Goal: Communication & Community: Answer question/provide support

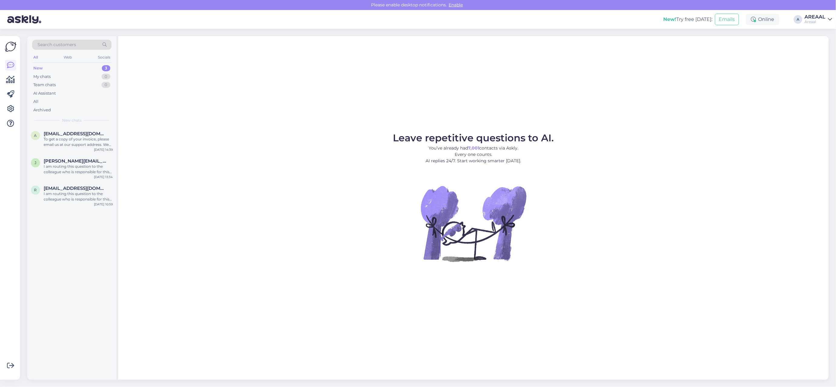
click at [375, 215] on figure "Leave repetitive questions to AI. You’ve already had 7,001 contacts via Askly. …" at bounding box center [474, 205] width 700 height 145
click at [373, 213] on figure "Leave repetitive questions to AI. You’ve already had 7,001 contacts via Askly. …" at bounding box center [474, 205] width 700 height 145
click at [53, 150] on div "a anna1988@hot.ee To get a copy of your invoice, please email us at our support…" at bounding box center [71, 140] width 89 height 27
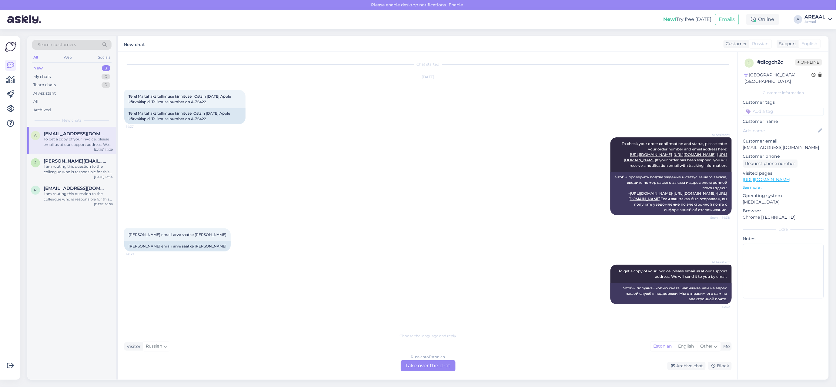
scroll to position [8, 0]
drag, startPoint x: 211, startPoint y: 113, endPoint x: 193, endPoint y: 113, distance: 18.2
click at [193, 113] on div "Tere! Ma tahaks tellimuse kinnituse. Ostsin 2.09.25 Apple kõrvaklapid .Tellimus…" at bounding box center [184, 116] width 121 height 16
copy div "A-36422"
click at [779, 329] on div "d # dicgch2c Offline Estonia, Tallinn Customer information Customer tags Custom…" at bounding box center [783, 216] width 91 height 328
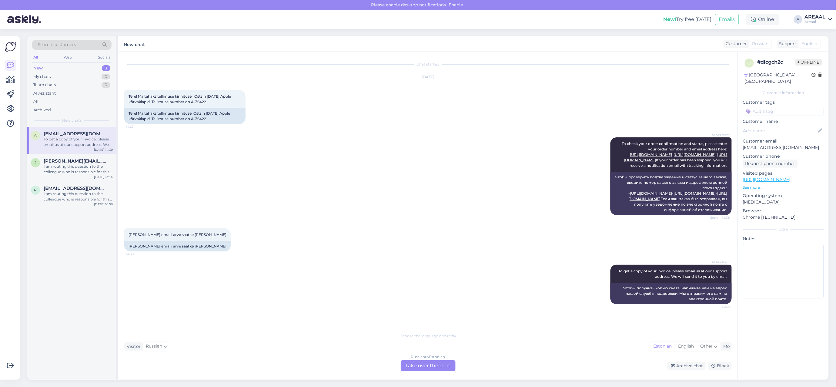
click at [452, 367] on div "Russian to Estonian Take over the chat" at bounding box center [428, 365] width 55 height 11
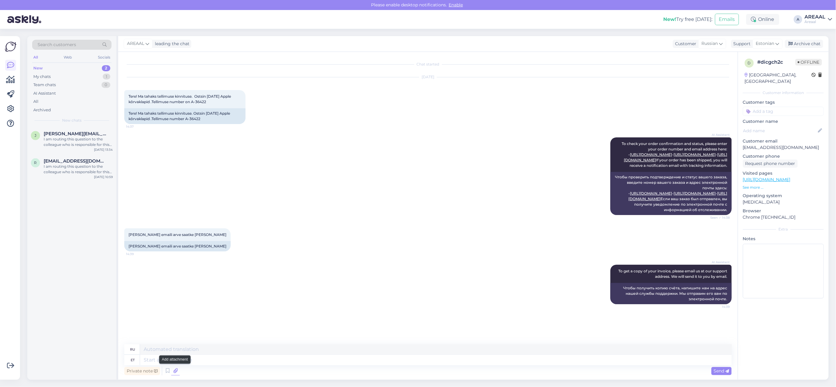
click at [177, 372] on icon at bounding box center [175, 370] width 8 height 9
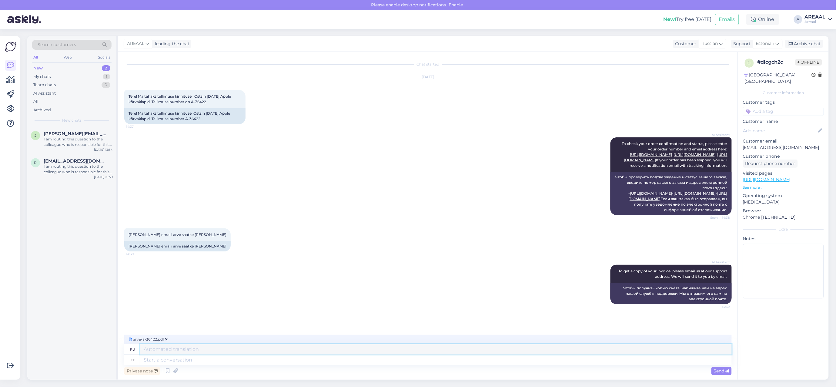
click at [227, 346] on textarea at bounding box center [436, 349] width 592 height 10
click at [228, 354] on textarea at bounding box center [436, 349] width 592 height 10
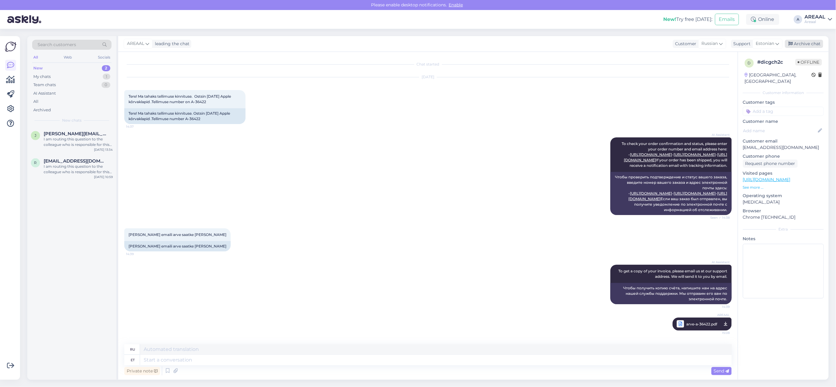
click at [811, 45] on div "Archive chat" at bounding box center [804, 44] width 38 height 8
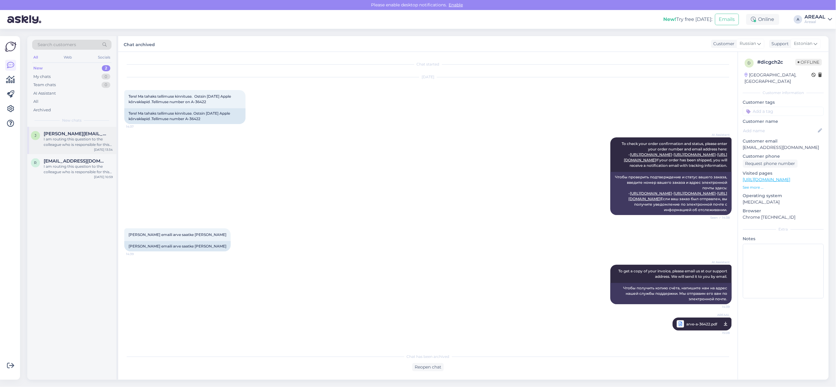
click at [66, 134] on span "janika.kandla@gmail.com" at bounding box center [75, 133] width 63 height 5
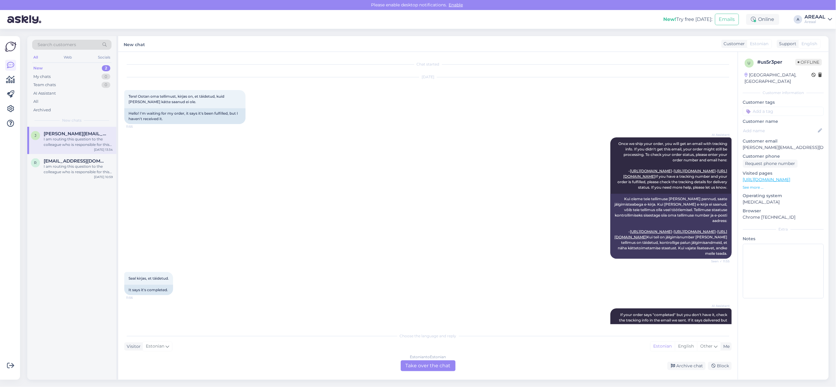
scroll to position [949, 0]
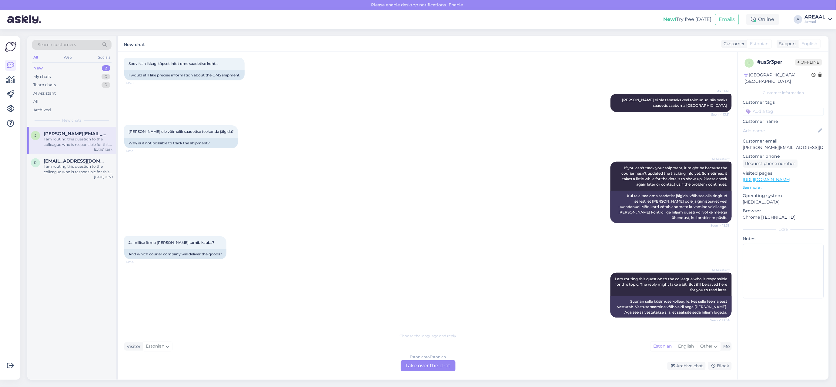
click at [428, 368] on div "Estonian to Estonian Take over the chat" at bounding box center [428, 365] width 55 height 11
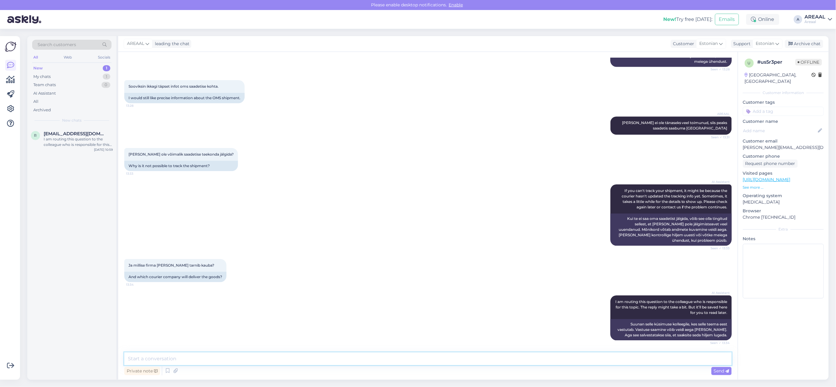
click at [425, 362] on textarea at bounding box center [427, 358] width 607 height 13
type textarea "Tere! Kui soovite täpsemat tarneinfot, siis palun saatke kiri info@areaal.ee"
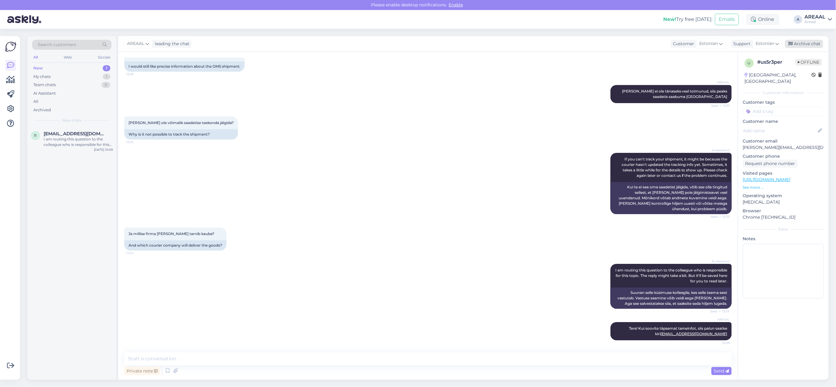
click at [809, 43] on div "Archive chat" at bounding box center [804, 44] width 38 height 8
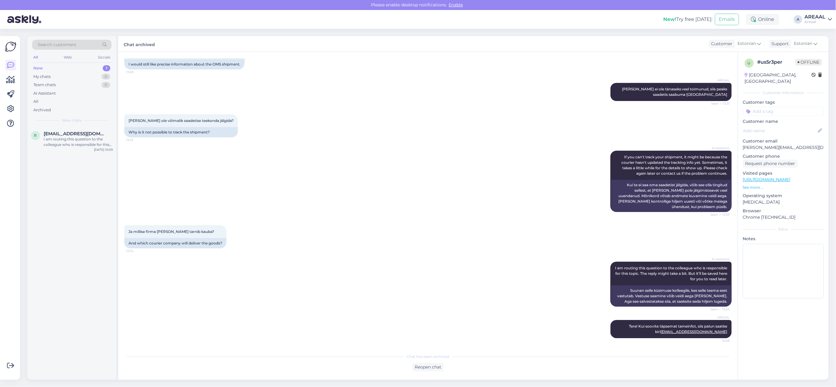
click at [276, 178] on div "AI Assistant If you can't track your shipment, it might be because the courier …" at bounding box center [427, 181] width 607 height 75
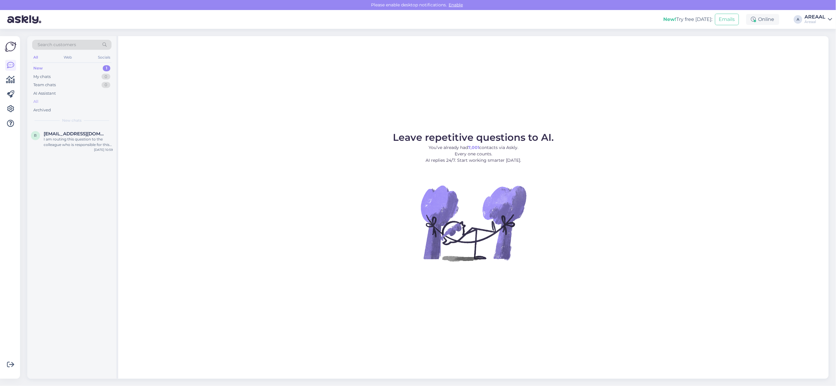
click at [98, 105] on div "All" at bounding box center [71, 101] width 79 height 8
click at [98, 137] on div "Jau praejo daugiau nei 1,5 menesio, kodel neivykdytas pinigu grazinimas???? Mat…" at bounding box center [78, 141] width 69 height 11
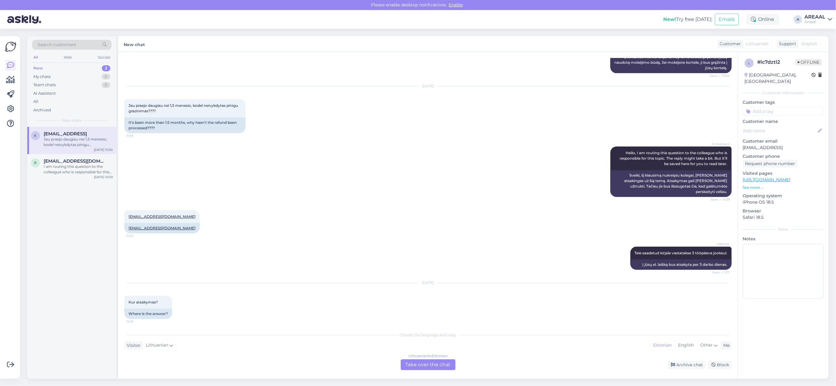
scroll to position [204, 0]
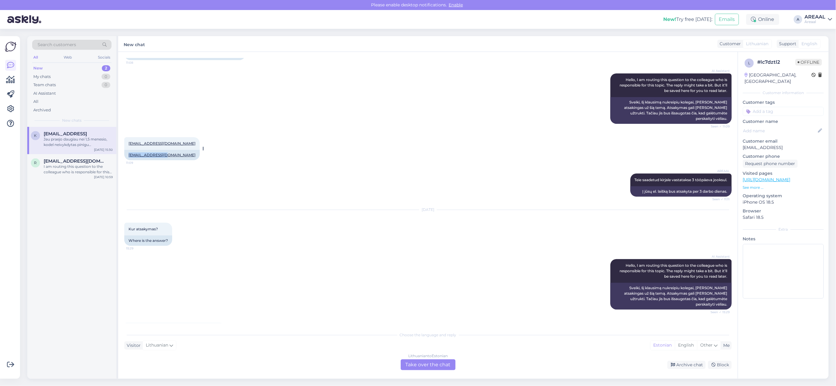
copy link "[EMAIL_ADDRESS][DOMAIN_NAME]"
drag, startPoint x: 142, startPoint y: 148, endPoint x: 169, endPoint y: 148, distance: 27.3
click at [169, 150] on div "klopovav@gmail.com" at bounding box center [161, 155] width 75 height 10
copy link "klopovav@gmail.com"
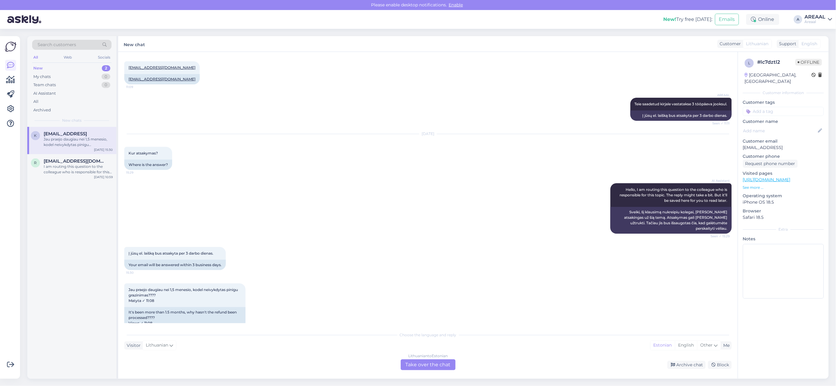
click at [430, 364] on div "Lithuanian to Estonian Take over the chat" at bounding box center [428, 364] width 55 height 11
click at [424, 358] on div "Lithuanian to Estonian" at bounding box center [427, 355] width 39 height 5
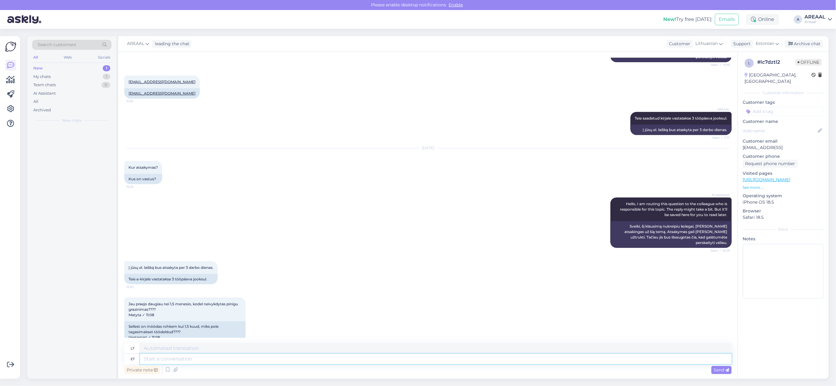
click at [424, 362] on textarea at bounding box center [436, 358] width 592 height 10
type textarea "New p"
type textarea "Naujas"
type textarea "New produt"
type textarea "Naujas produktas"
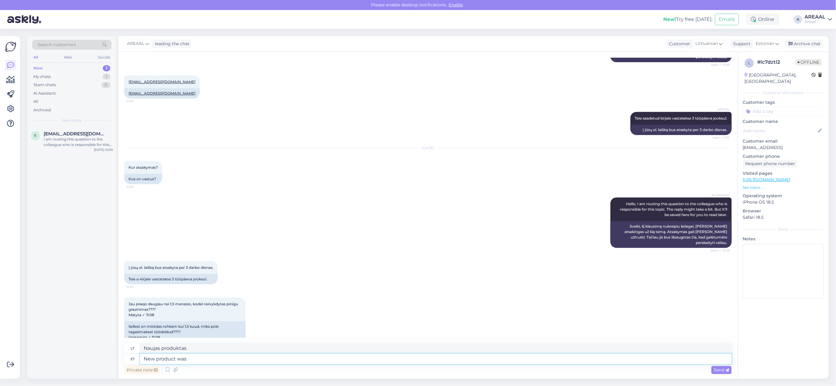
type textarea "New product was s"
type textarea "Naujas produktas buvo"
type textarea "New product was sent to"
type textarea "Naujas produktas išsiųstas"
type textarea "New product was sent to th"
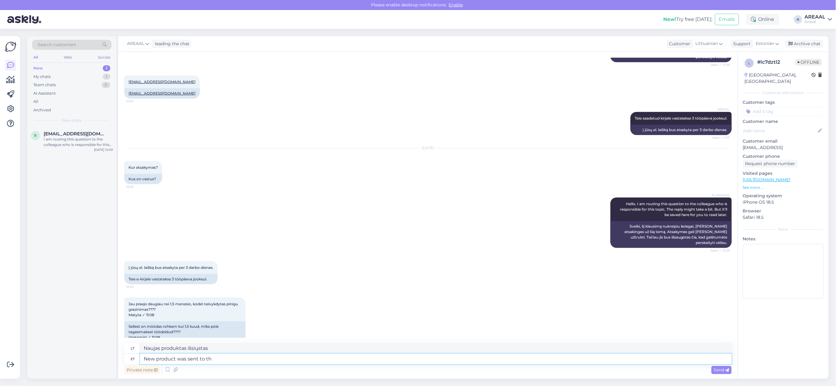
type textarea "Naujas produktas buvo išsiųstas į"
type textarea "New product was sent to the pick-up po"
type textarea "Naujas produktas buvo išsiųstas į atsiėmimo punktą"
type textarea "New product was sent to the pick-up point"
type textarea "Naujas produktas išsiųstas į atsiėmimo punktą"
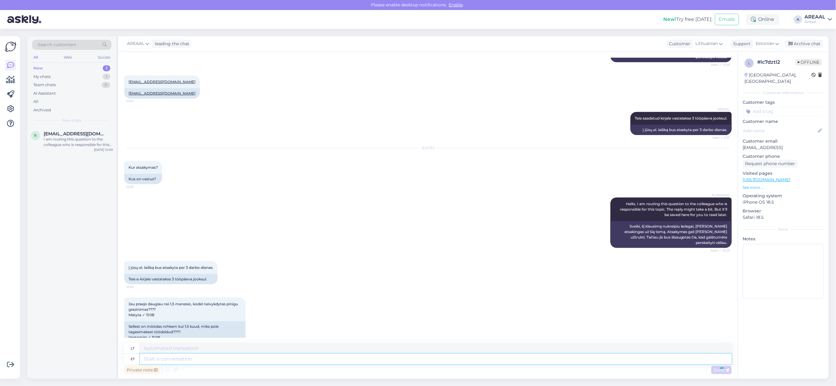
scroll to position [302, 0]
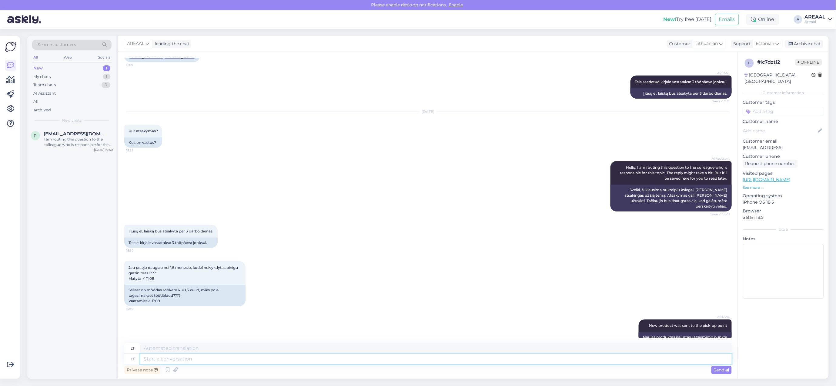
paste textarea "https://www.posti.fi/en/tracking/00370733746127937755/27370804036"
type textarea "https://www.posti.fi/en/tracking/00370733746127937755/27370804036"
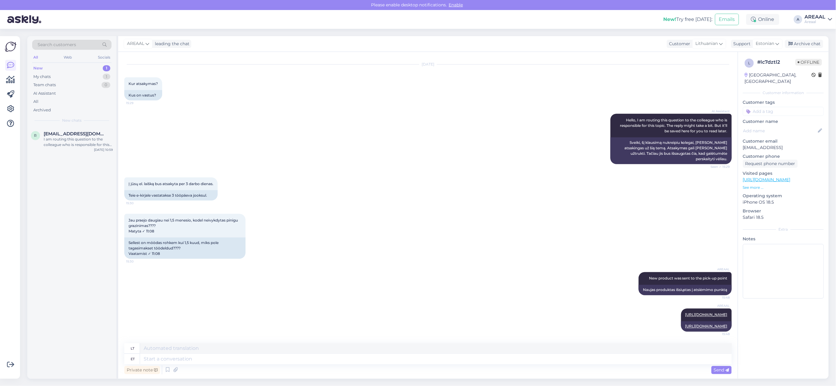
click at [345, 364] on div "Private note Send" at bounding box center [427, 370] width 607 height 12
click at [336, 349] on textarea at bounding box center [436, 348] width 592 height 10
paste textarea "[PHONE_NUMBER]"
type textarea "[PHONE_NUMBER]"
click at [319, 372] on div "Private note Send" at bounding box center [427, 370] width 607 height 12
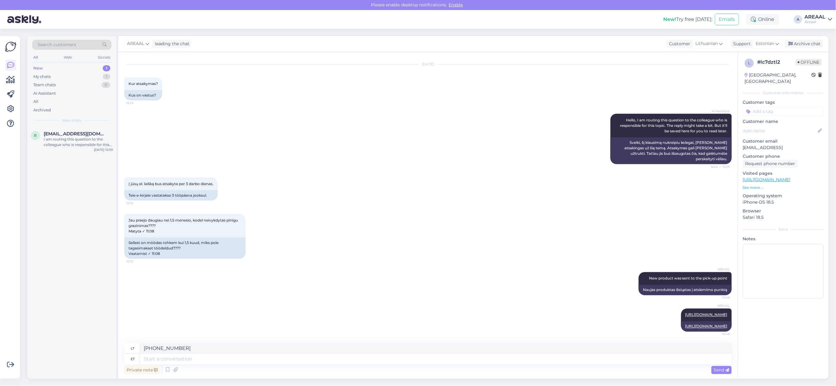
click at [320, 364] on div "Private note Send" at bounding box center [427, 370] width 607 height 12
click at [320, 361] on textarea at bounding box center [436, 358] width 592 height 10
paste textarea "+37062235169"
type textarea "+37062235169"
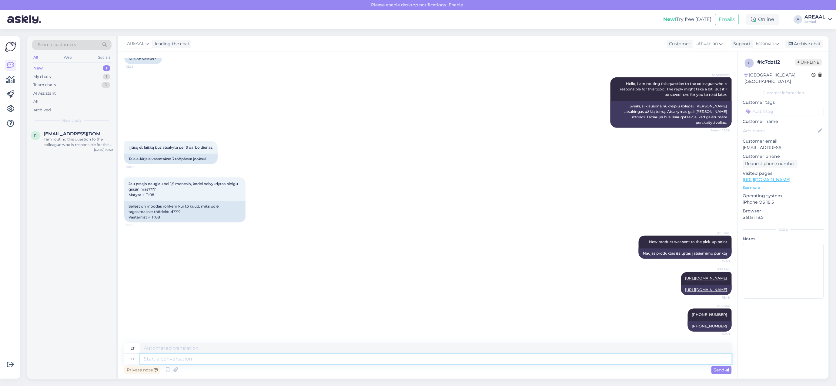
scroll to position [120, 0]
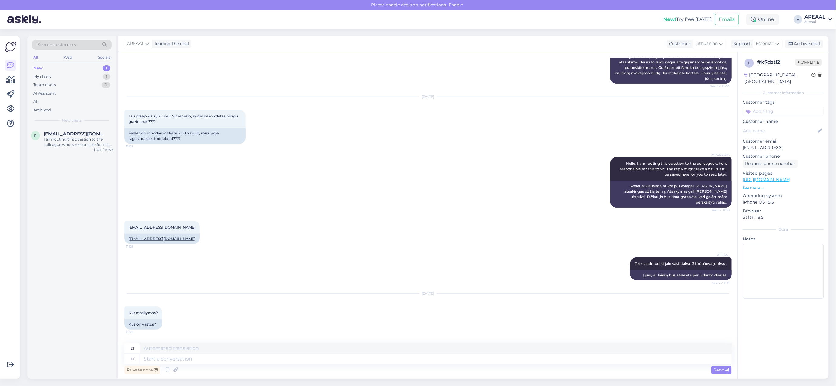
click at [356, 267] on div "AREAAL Teie saadetud kirjale vastatakse 3 tööpäeva jooksul. Seen ✓ 11:11 Į jūsų…" at bounding box center [427, 268] width 607 height 36
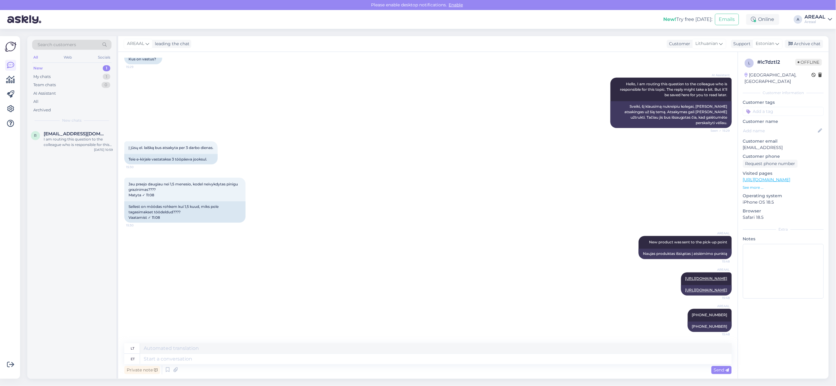
click at [423, 231] on div "AREAAL New product was sent to the pick-up point 15:48 Naujas produktas išsiųst…" at bounding box center [427, 247] width 607 height 36
click at [811, 44] on div "Archive chat" at bounding box center [804, 44] width 38 height 8
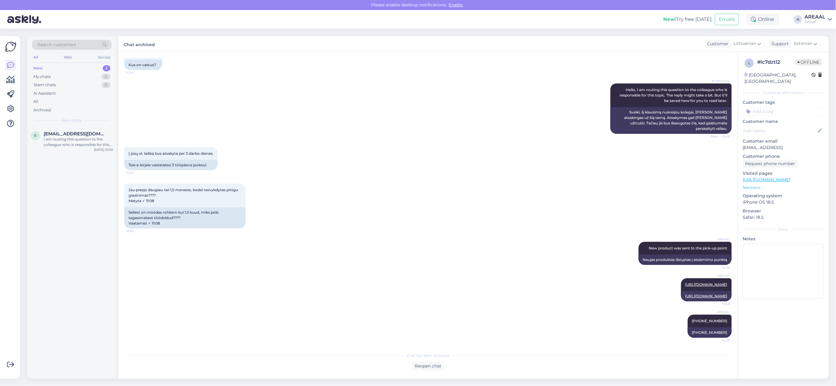
click at [383, 177] on div "Jau praejo daugiau nei 1,5 menesio, kodel neivykdytas pinigu grazinimas???? Mat…" at bounding box center [427, 206] width 607 height 58
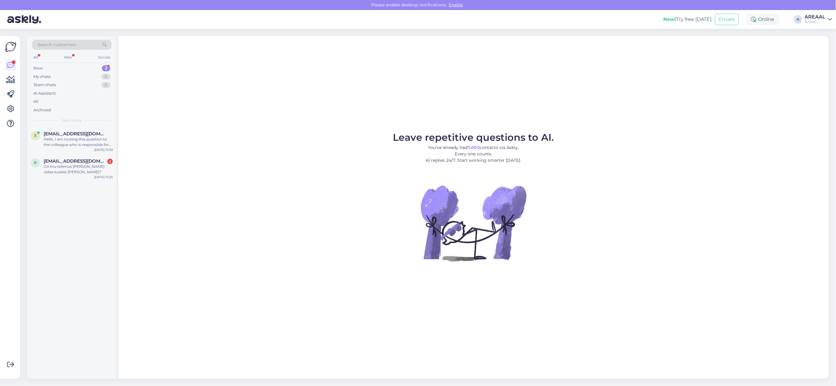
click at [293, 157] on figure "Leave repetitive questions to AI. You’ve already had 7,002 contacts via Askly. …" at bounding box center [474, 204] width 700 height 145
click at [230, 141] on figure "Leave repetitive questions to AI. You’ve already had 7,002 contacts via Askly. …" at bounding box center [474, 204] width 700 height 145
click at [59, 144] on div "Hello, I am routing this question to the colleague who is responsible for this …" at bounding box center [78, 141] width 69 height 11
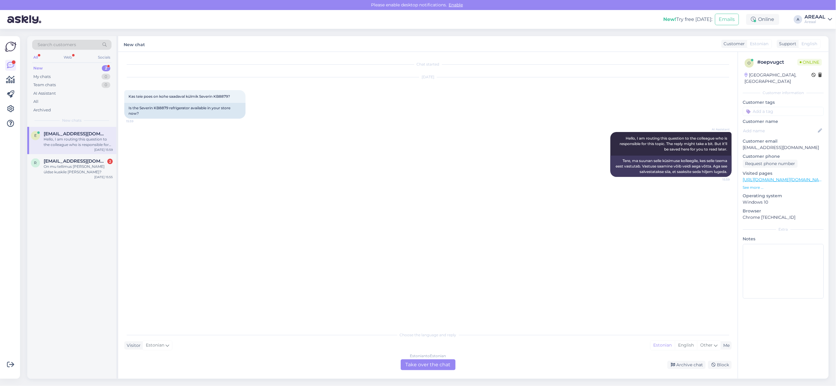
click at [285, 176] on div "AI Assistant Hello, I am routing this question to the colleague who is responsi…" at bounding box center [427, 154] width 607 height 58
click at [225, 96] on span "Kas teie poes on kohe saadaval külmik Severin KB8879?" at bounding box center [180, 96] width 102 height 5
copy span "KB8879"
click at [416, 355] on div "Estonian to Estonian" at bounding box center [428, 355] width 36 height 5
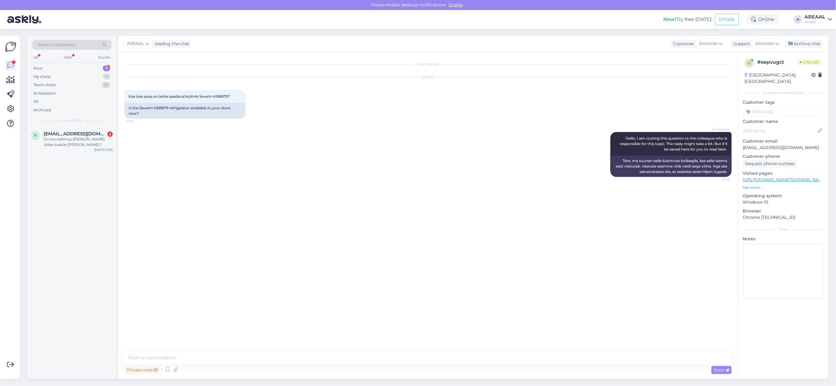
click at [416, 363] on textarea at bounding box center [427, 357] width 607 height 13
click at [411, 358] on textarea at bounding box center [427, 357] width 607 height 13
type textarea "Tarneaeg 2 nädalat"
click at [135, 181] on div "AI Assistant Hello, I am routing this question to the colleague who is responsi…" at bounding box center [427, 154] width 607 height 58
click at [812, 49] on div "AREAAL leading the chat Customer Estonian Support Estonian Archive chat" at bounding box center [473, 44] width 711 height 16
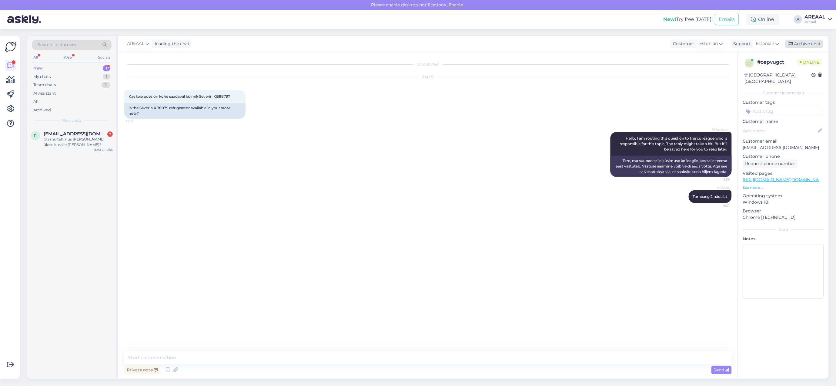
click at [810, 42] on div "Archive chat" at bounding box center [804, 44] width 38 height 8
click at [34, 148] on div "r rain5891@gmail.com 2 On mu tellimus teel üldse kuskile poole? Sep 4 15:55" at bounding box center [71, 140] width 89 height 27
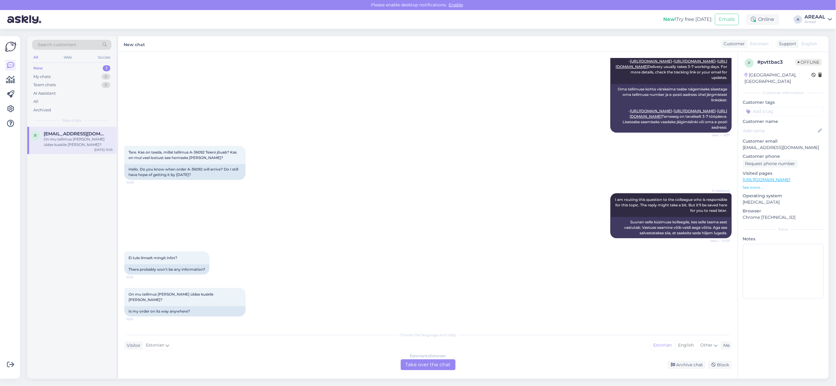
click at [422, 137] on div "AI Assistant To see the latest info on your order, please enter your order numb…" at bounding box center [427, 85] width 607 height 107
copy span "6092"
copy span "A-36092"
drag, startPoint x: 205, startPoint y: 158, endPoint x: 190, endPoint y: 158, distance: 14.9
click at [190, 158] on span "Tere. Kas on teada, millal tellimus A-36092 Teieni jõuab? Kas on mul veel lootu…" at bounding box center [183, 155] width 109 height 10
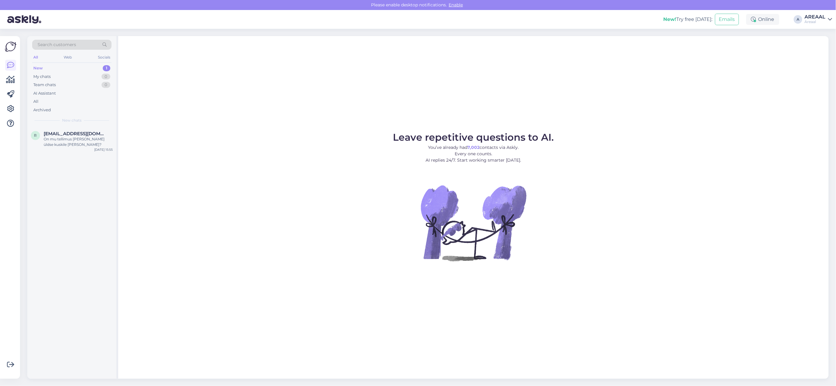
click at [590, 189] on figure "Leave repetitive questions to AI. You’ve already had 7,002 contacts via Askly. …" at bounding box center [474, 204] width 700 height 145
click at [557, 142] on figure "Leave repetitive questions to AI. You’ve already had 7,002 contacts via Askly. …" at bounding box center [474, 204] width 700 height 145
drag, startPoint x: 355, startPoint y: 161, endPoint x: 372, endPoint y: 167, distance: 18.2
click at [361, 162] on figure "Leave repetitive questions to AI. You’ve already had 7,002 contacts via Askly. …" at bounding box center [474, 204] width 700 height 145
click at [465, 105] on div "Leave repetitive questions to AI. You’ve already had 7,002 contacts via Askly. …" at bounding box center [473, 207] width 711 height 343
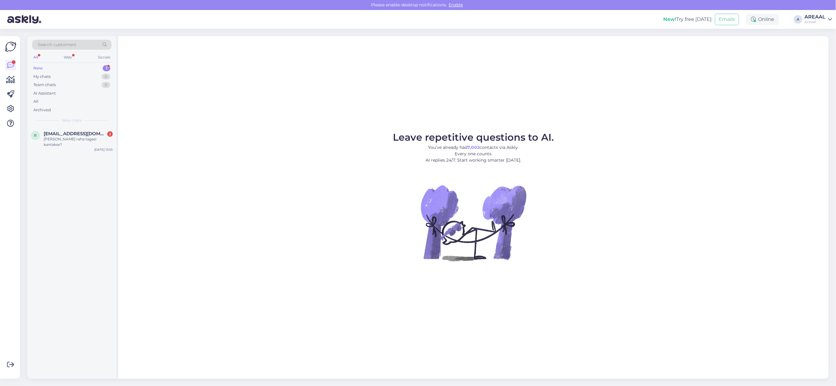
click at [300, 84] on div "Leave repetitive questions to AI. You’ve already had 7,002 contacts via Askly. …" at bounding box center [473, 207] width 711 height 343
click at [311, 89] on div "Leave repetitive questions to AI. You’ve already had 7,002 contacts via Askly. …" at bounding box center [473, 207] width 711 height 343
click at [66, 129] on div "r rain5891@gmail.com 2 Millal raha tagasi kantakse? Sep 4 15:55" at bounding box center [71, 140] width 89 height 27
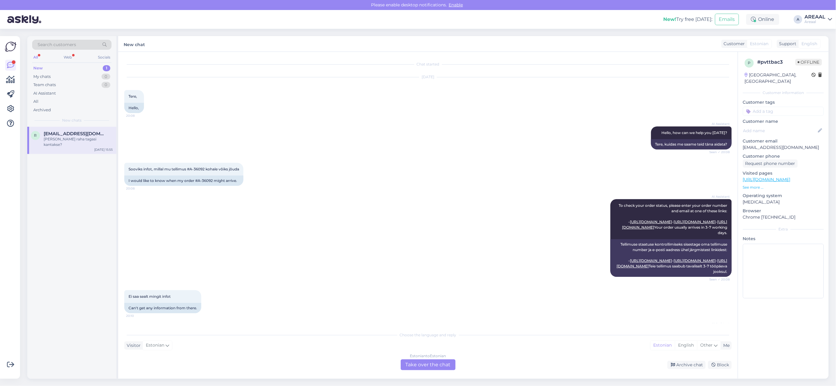
scroll to position [816, 0]
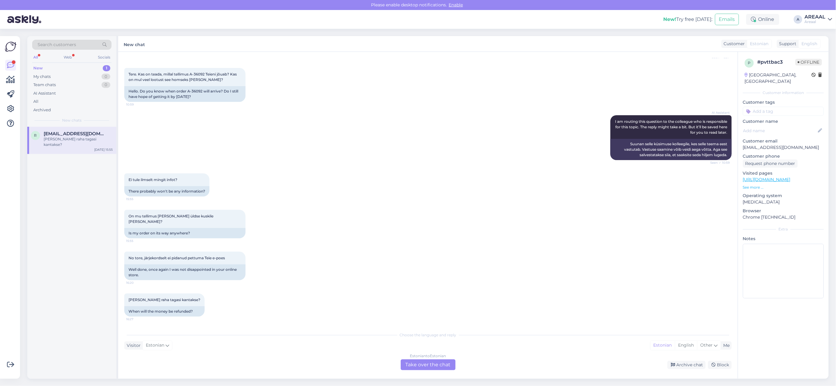
click at [383, 145] on div "AI Assistant I am routing this question to the colleague who is responsible for…" at bounding box center [427, 138] width 607 height 58
click at [326, 268] on div "No tore, järjekordselt ei pidanud pettuma Teie e-poes 16:20 Well done, once aga…" at bounding box center [427, 266] width 607 height 42
click at [405, 352] on div "Choose the language and reply Visitor Estonian Me Estonian English Other Estoni…" at bounding box center [427, 350] width 607 height 42
click at [425, 365] on div "Estonian to Estonian Take over the chat" at bounding box center [428, 364] width 55 height 11
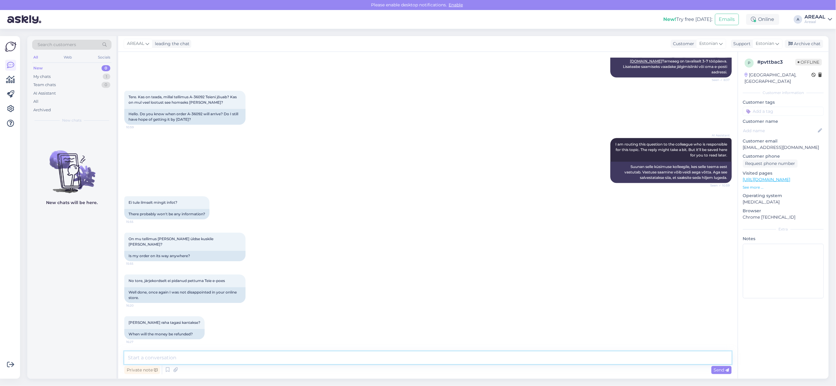
click at [427, 361] on textarea at bounding box center [427, 357] width 607 height 13
type textarea "E"
type textarea "Toode ei ole maaletooja lattu jõudnud"
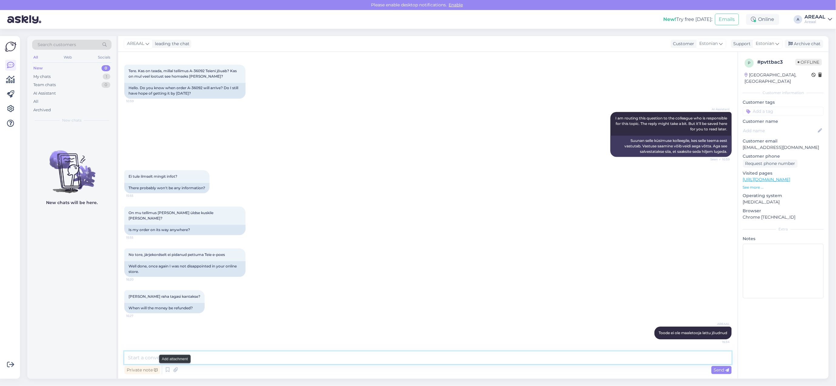
click at [202, 356] on textarea at bounding box center [427, 357] width 607 height 13
type textarea "Seetõttu ei jõua homseks"
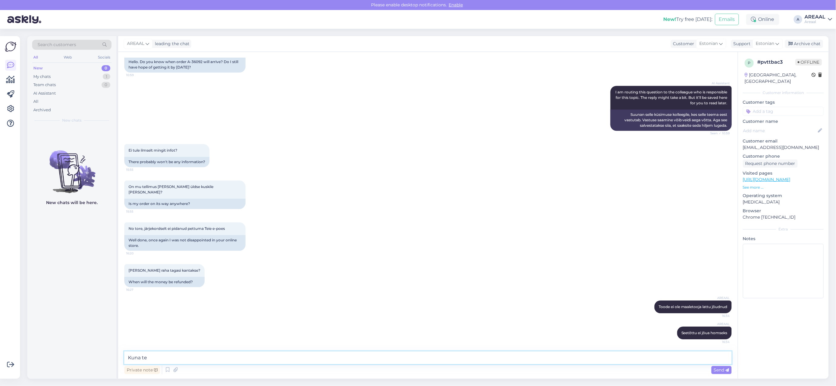
type textarea "Kuna tel"
type textarea "Tagasikanne on tehtud"
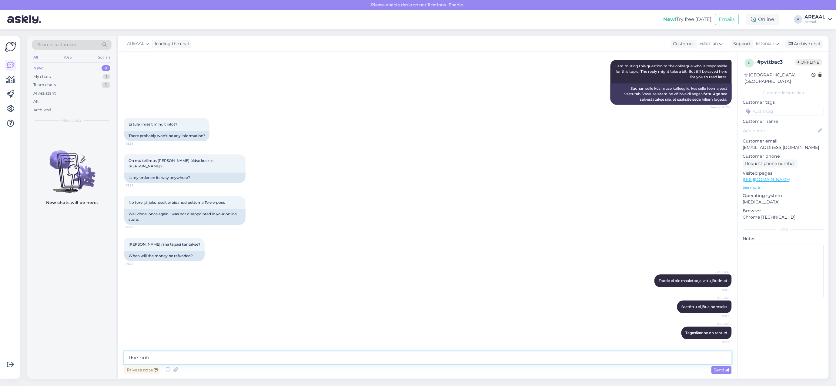
type textarea "TEie pu"
type textarea "Kaardimakse tagasilaekumised võtavad paar tööpäeva aega"
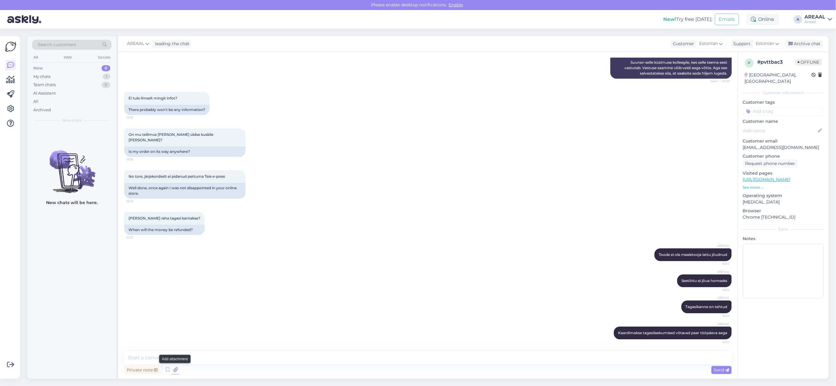
click at [172, 369] on icon at bounding box center [175, 369] width 8 height 9
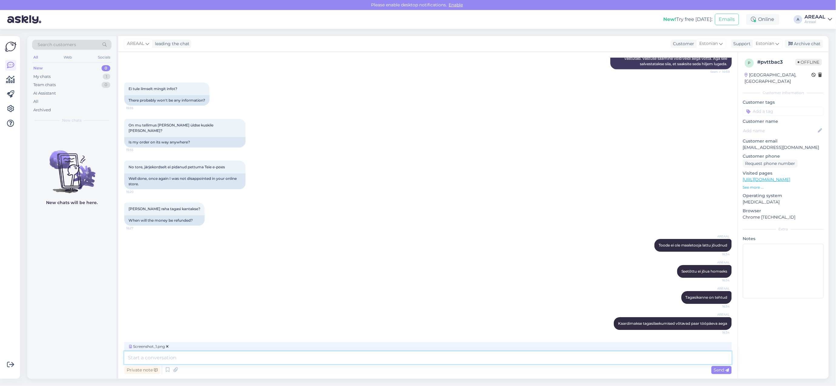
click at [259, 358] on textarea at bounding box center [427, 357] width 607 height 13
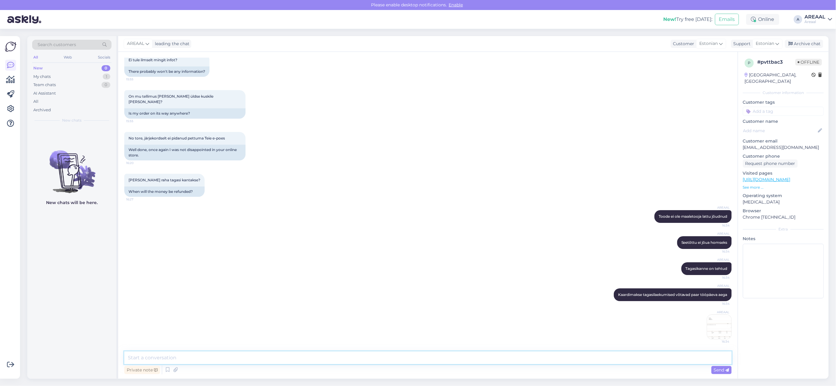
scroll to position [936, 0]
click at [726, 338] on div "AREAAL 16:34" at bounding box center [427, 327] width 607 height 38
click at [716, 335] on img at bounding box center [719, 327] width 24 height 24
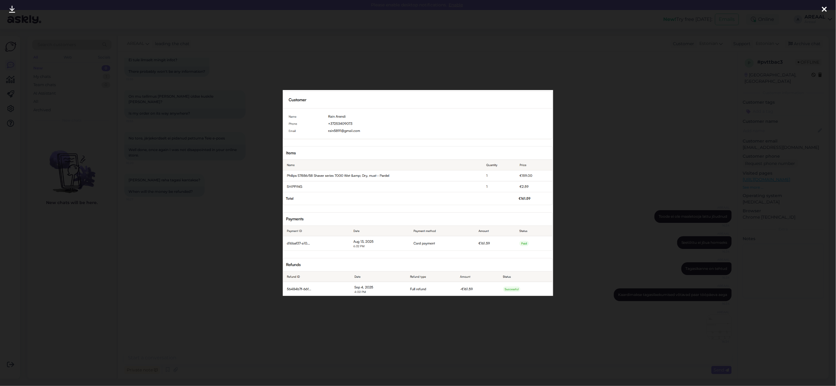
drag, startPoint x: 232, startPoint y: 159, endPoint x: 232, endPoint y: 164, distance: 5.2
click at [232, 158] on div at bounding box center [418, 193] width 836 height 386
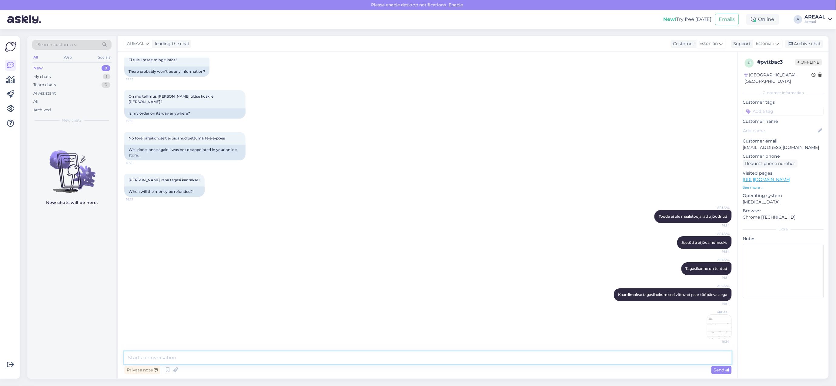
click at [452, 359] on textarea at bounding box center [427, 357] width 607 height 13
paste textarea "46d6ef2f-2335-4c05-a69a-53aa5e8df6f4"
type textarea "Tehingu UUID: 46d6ef2f-2335-4c05-a69a-53aa5e8df6f4"
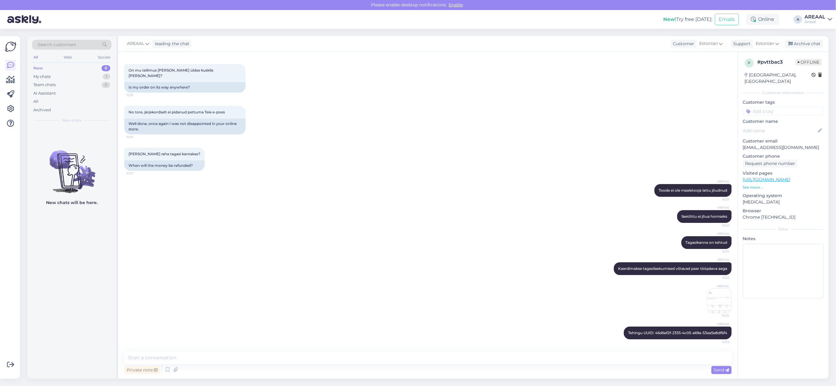
click at [437, 164] on div "Millal raha tagasi kantakse? 16:27 When will the money be refunded?" at bounding box center [427, 159] width 607 height 36
click at [102, 83] on div "0" at bounding box center [106, 85] width 9 height 6
click at [105, 78] on div "1" at bounding box center [107, 77] width 8 height 6
click at [89, 136] on span "rain5891@gmail.com" at bounding box center [75, 133] width 63 height 5
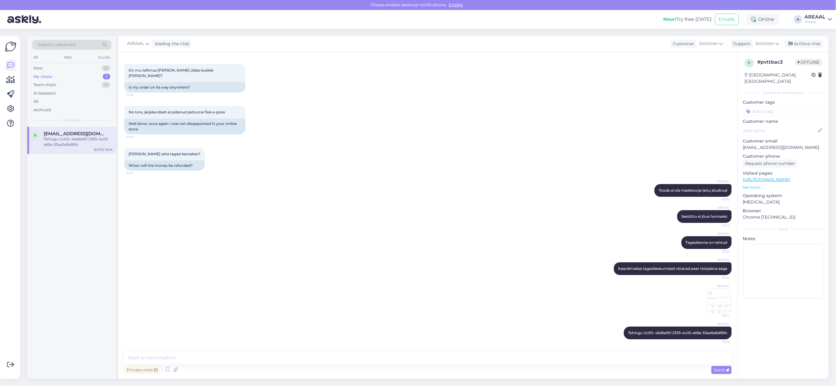
click at [820, 38] on div "AREAAL leading the chat Customer Estonian Support Estonian Archive chat" at bounding box center [473, 44] width 711 height 16
click at [814, 43] on div "Archive chat" at bounding box center [804, 44] width 38 height 8
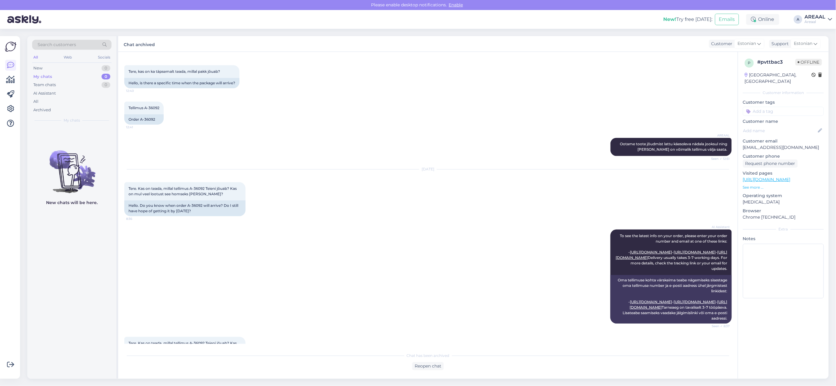
scroll to position [495, 0]
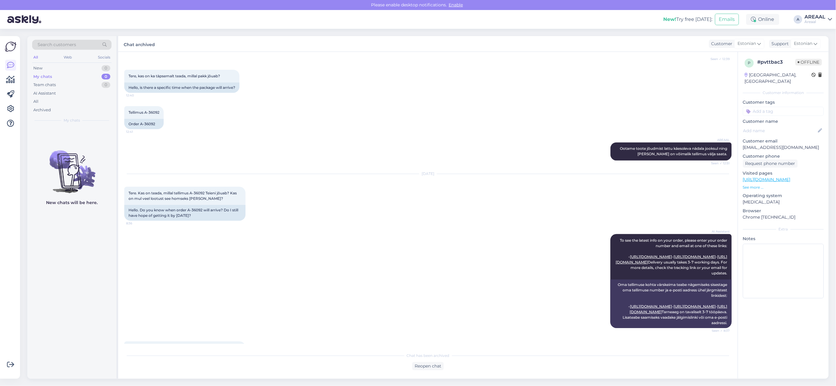
click at [438, 167] on div "AREAAL Ootame toote jõudmist lattu käesoleva nädala jooksul ning peale seda on …" at bounding box center [427, 152] width 607 height 32
click at [434, 135] on div "Tellimus A-36092 12:41 Order A-36092" at bounding box center [427, 117] width 607 height 36
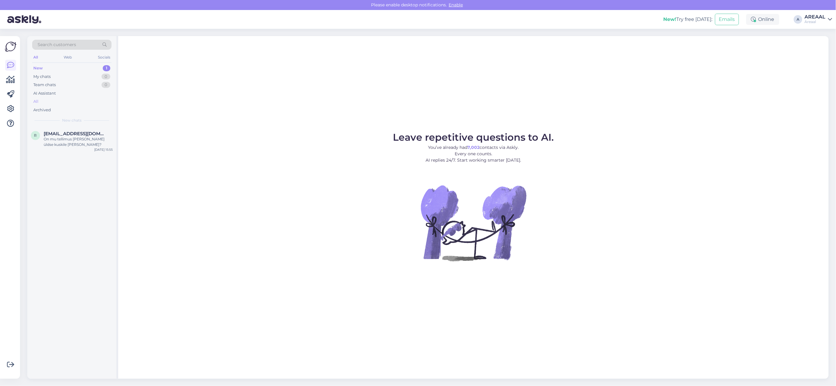
click at [95, 104] on div "All" at bounding box center [71, 101] width 79 height 8
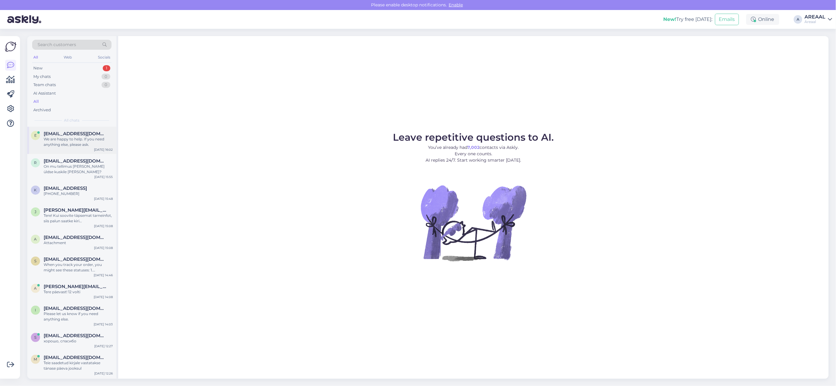
click at [83, 131] on span "[EMAIL_ADDRESS][DOMAIN_NAME]" at bounding box center [75, 133] width 63 height 5
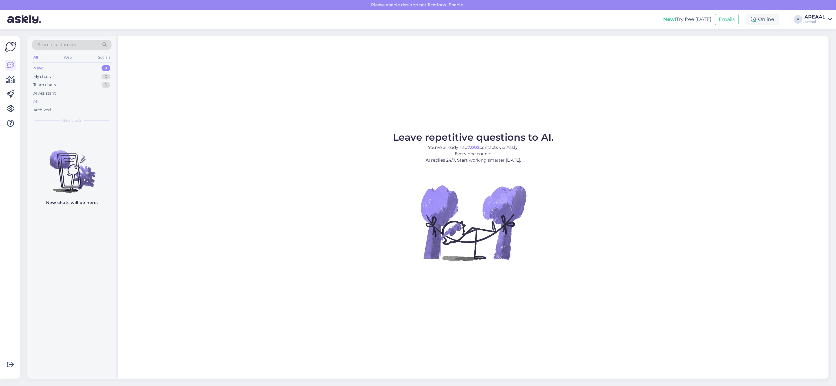
click at [72, 99] on div "All" at bounding box center [71, 101] width 79 height 8
click at [70, 98] on div "All" at bounding box center [71, 101] width 79 height 8
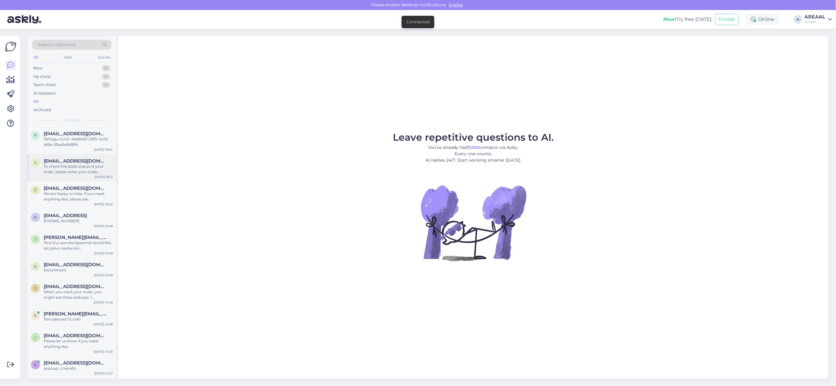
click at [64, 173] on div "To check the latest status of your order, please enter your order number and em…" at bounding box center [78, 169] width 69 height 11
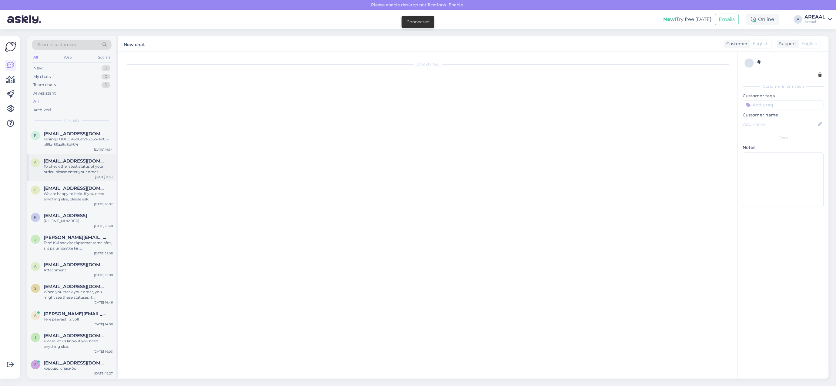
scroll to position [413, 0]
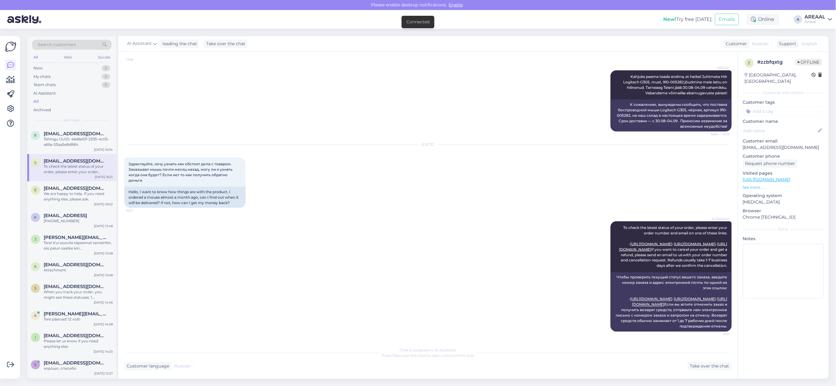
click at [288, 142] on div "Sep 4 2025 Здраствуйте, хочу узнать как обстоят дела с товаром. Заказывал мышь …" at bounding box center [427, 176] width 607 height 76
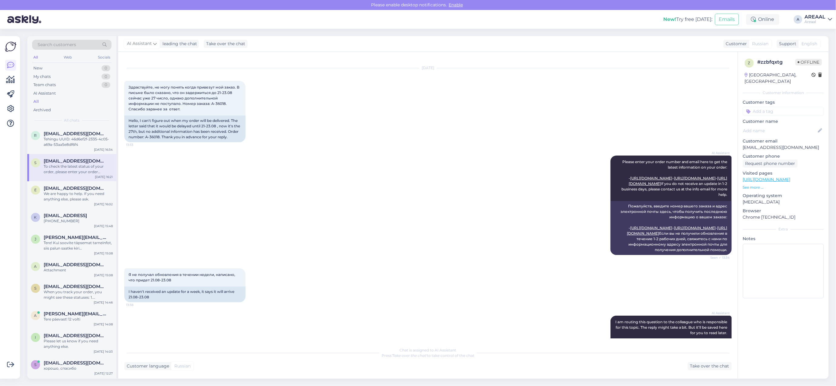
scroll to position [0, 0]
drag, startPoint x: 263, startPoint y: 210, endPoint x: 335, endPoint y: 122, distance: 114.0
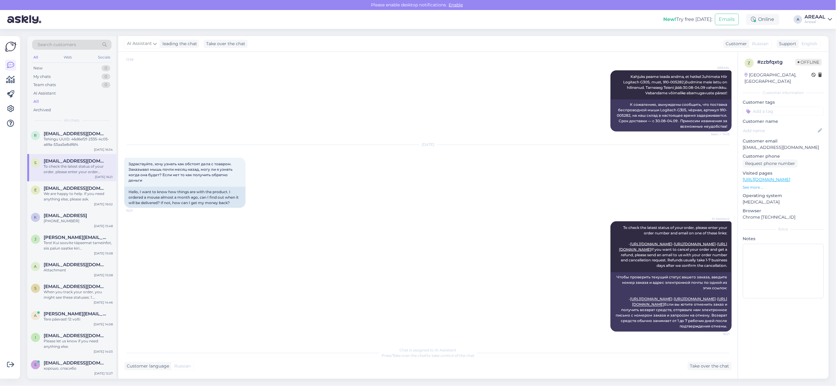
scroll to position [413, 0]
click at [102, 187] on div "elli@artecdesign.ee" at bounding box center [78, 188] width 69 height 5
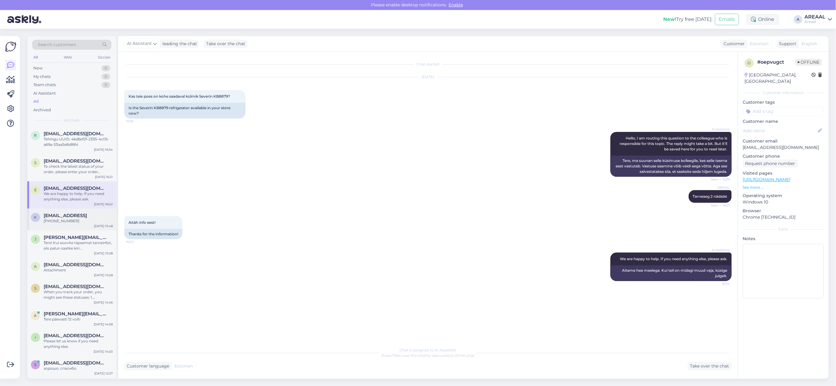
click at [91, 229] on div "k klopovav@gmail.con +37062235169 Sep 4 15:48" at bounding box center [71, 220] width 89 height 22
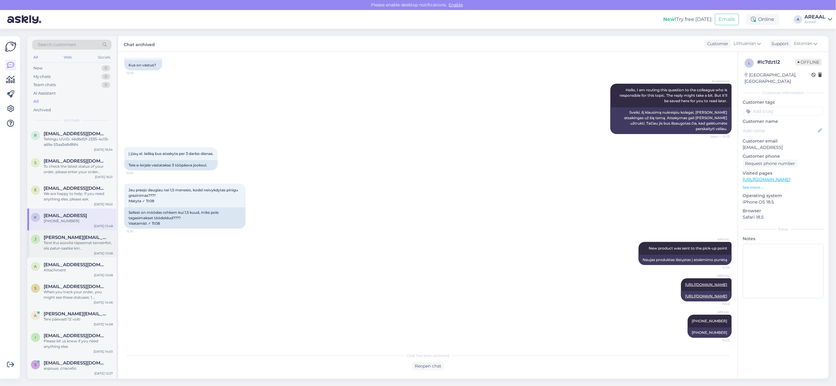
drag, startPoint x: 91, startPoint y: 244, endPoint x: 91, endPoint y: 249, distance: 5.5
click at [91, 244] on div "Tere! Kui soovite täpsemat tarneinfot, siis palun saatke kiri info@areaal.ee" at bounding box center [78, 245] width 69 height 11
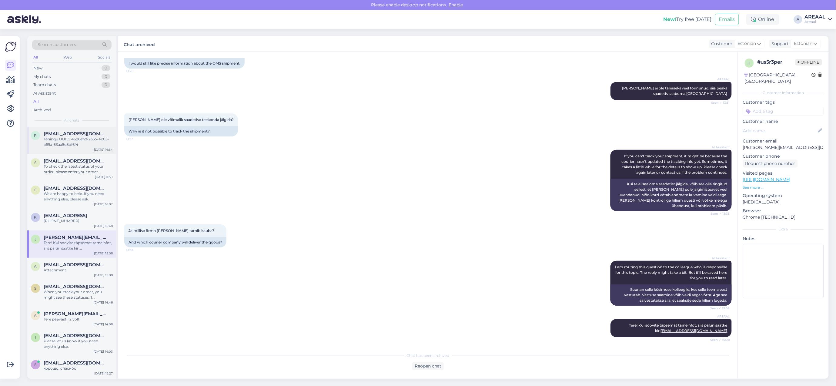
click at [85, 145] on div "Tehingu UUID: 46d6ef2f-2335-4c05-a69a-53aa5e8df6f4" at bounding box center [78, 141] width 69 height 11
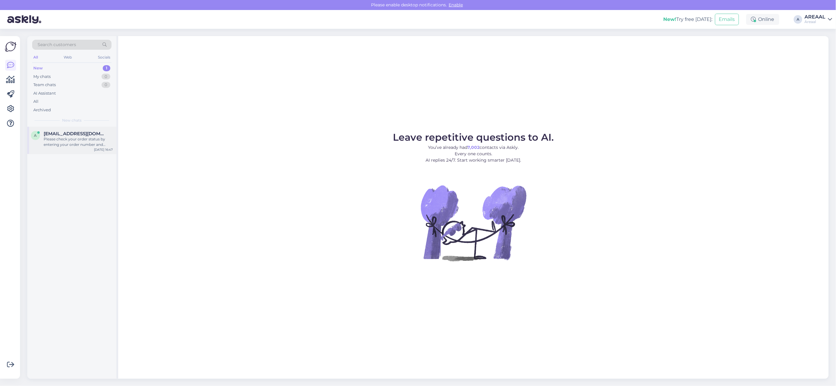
click at [88, 142] on div "Please check your order status by entering your order number and email here: - …" at bounding box center [78, 141] width 69 height 11
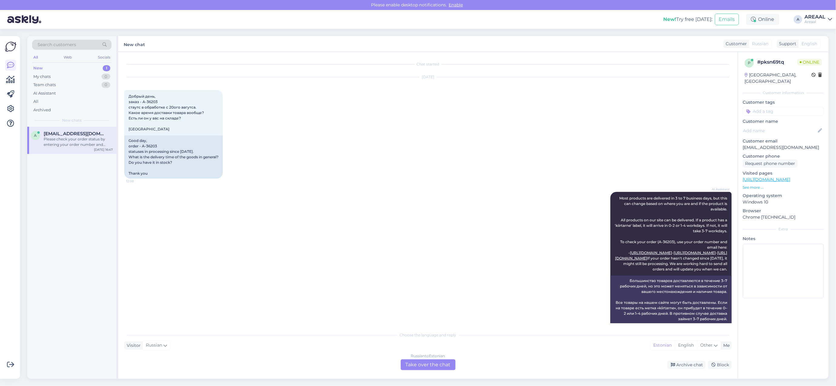
click at [773, 144] on p "alenbilde@yahoo.com" at bounding box center [783, 147] width 81 height 6
copy p "alenbilde@yahoo.com"
